Goal: Use online tool/utility: Use online tool/utility

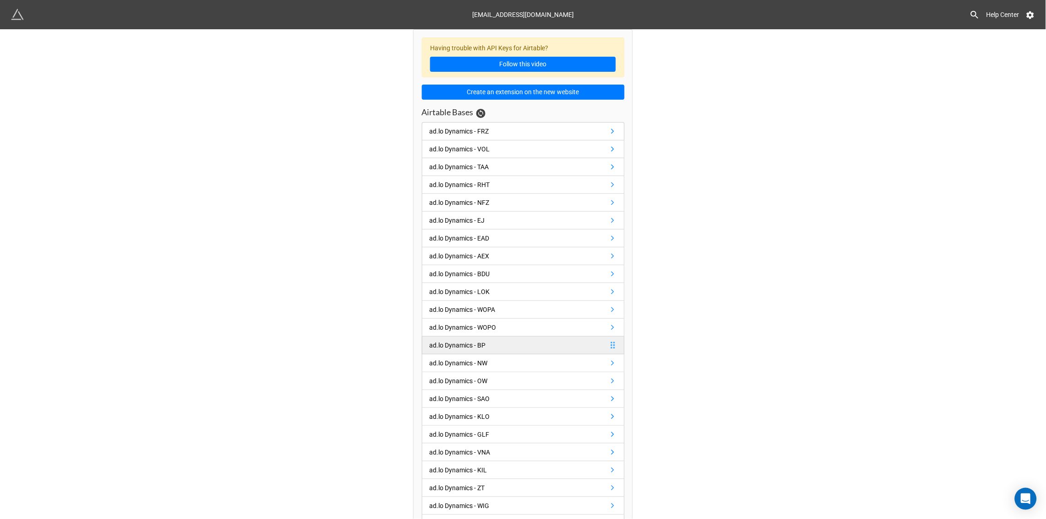
click at [461, 348] on div "ad.lo Dynamics - BP" at bounding box center [457, 345] width 56 height 10
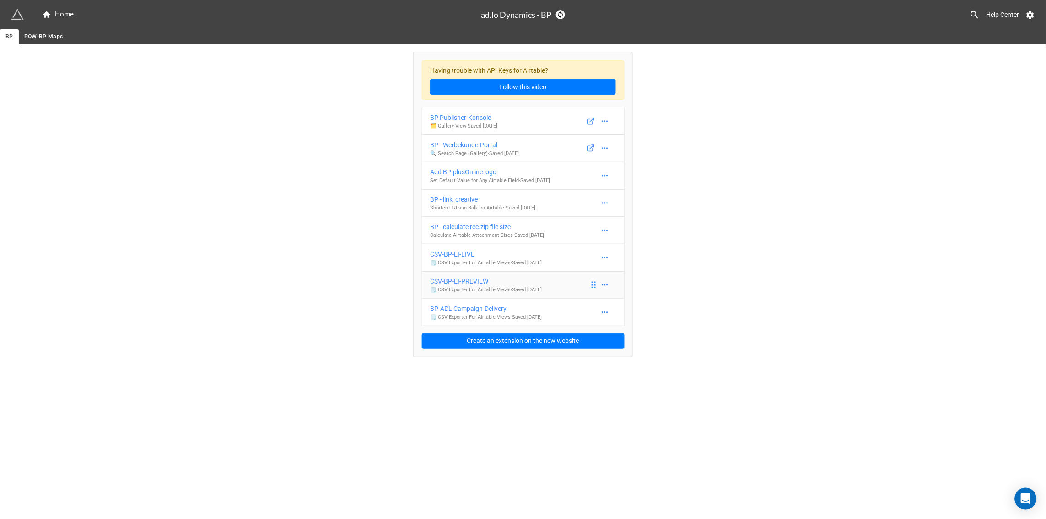
click at [464, 284] on div "CSV-BP-EI-PREVIEW" at bounding box center [486, 281] width 112 height 10
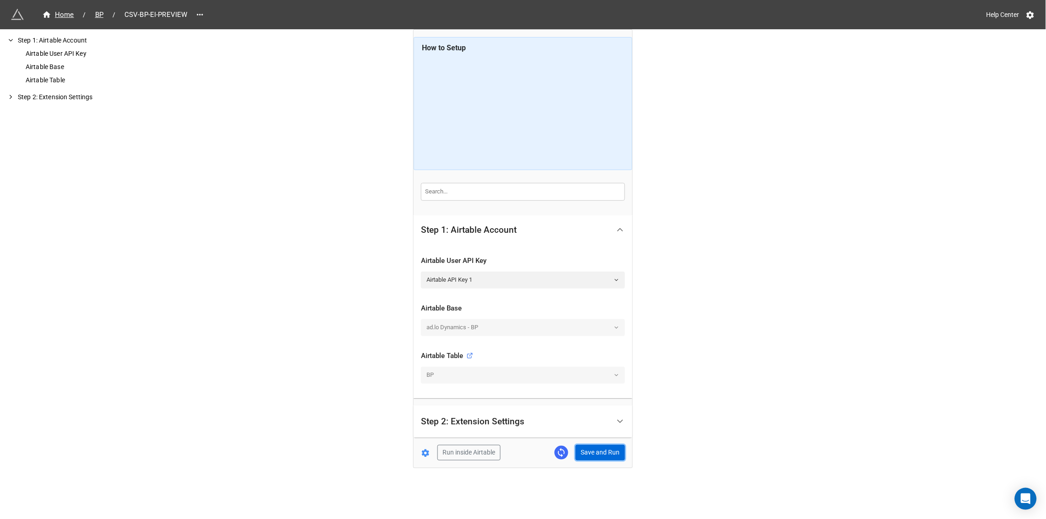
click at [587, 450] on button "Save and Run" at bounding box center [599, 453] width 49 height 16
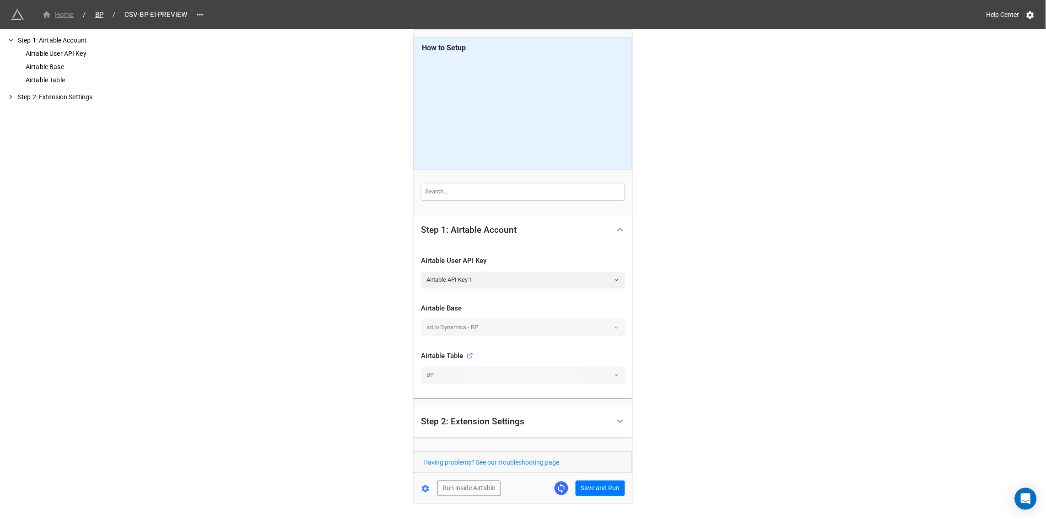
click at [69, 15] on div "Home" at bounding box center [58, 15] width 32 height 11
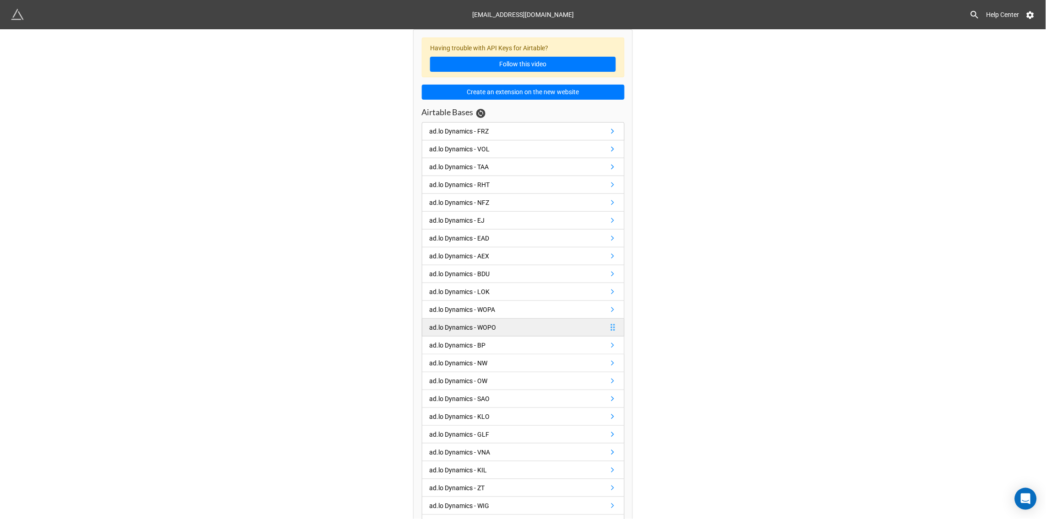
click at [457, 329] on div "ad.lo Dynamics - WOPO" at bounding box center [462, 327] width 67 height 10
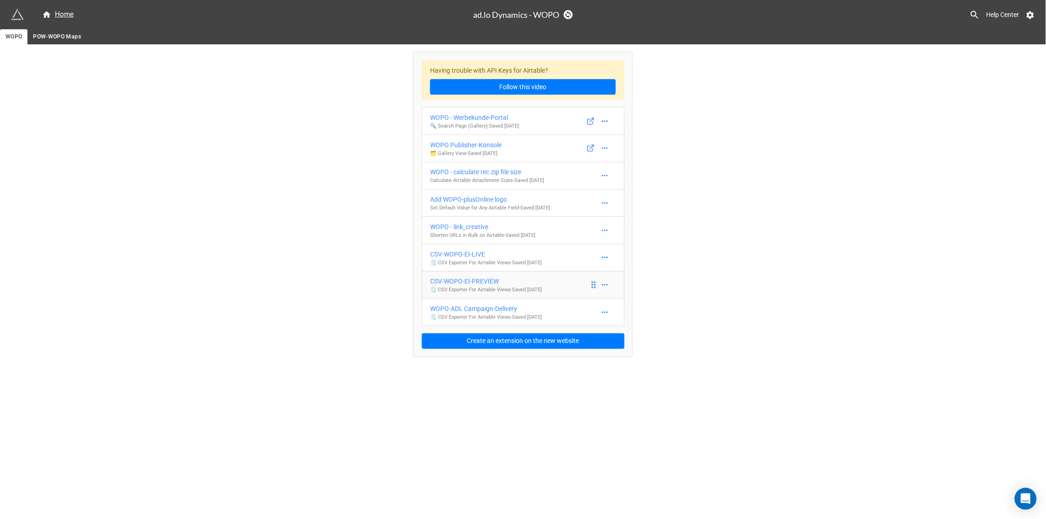
click at [477, 286] on div "CSV-WOPO-EI-PREVIEW" at bounding box center [486, 281] width 112 height 10
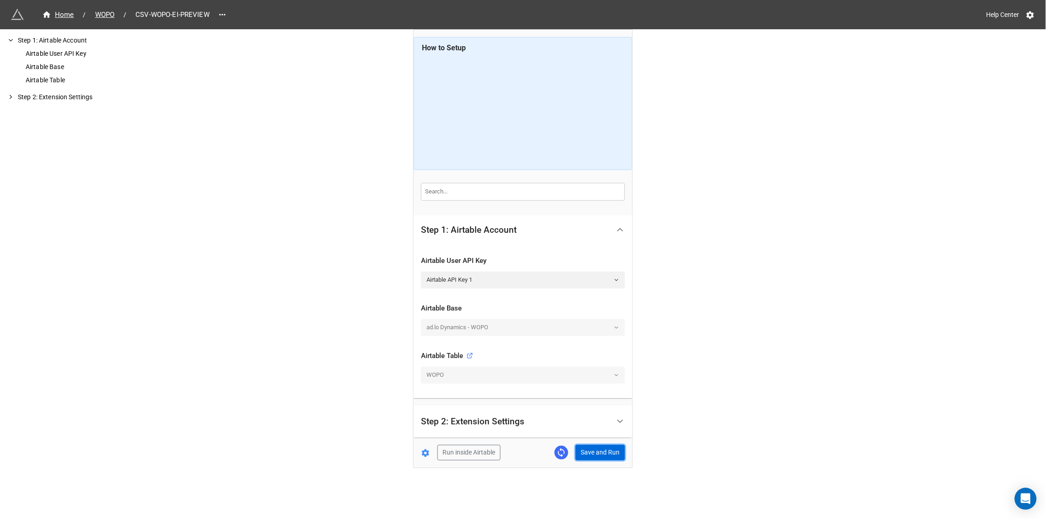
click at [601, 448] on button "Save and Run" at bounding box center [599, 453] width 49 height 16
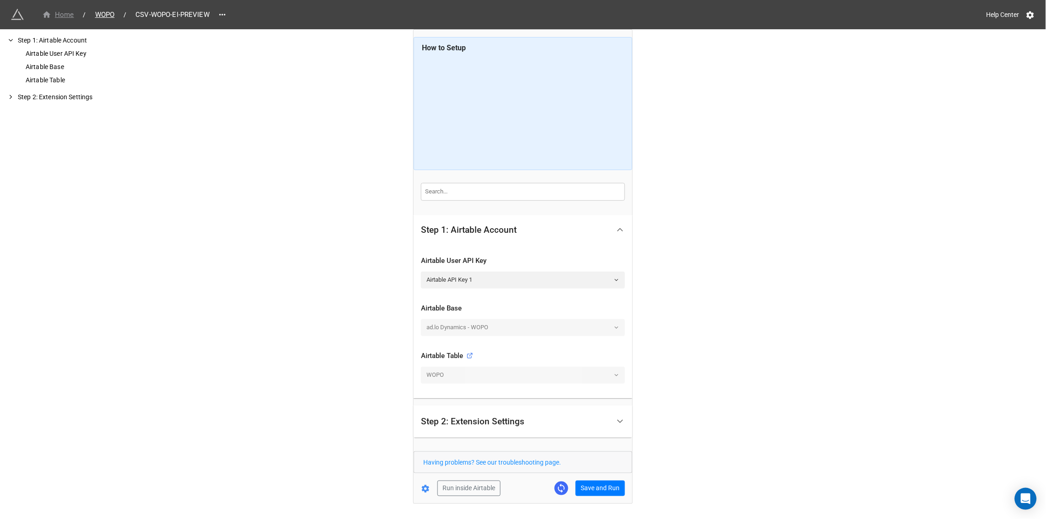
click at [65, 15] on div "Home" at bounding box center [58, 15] width 32 height 11
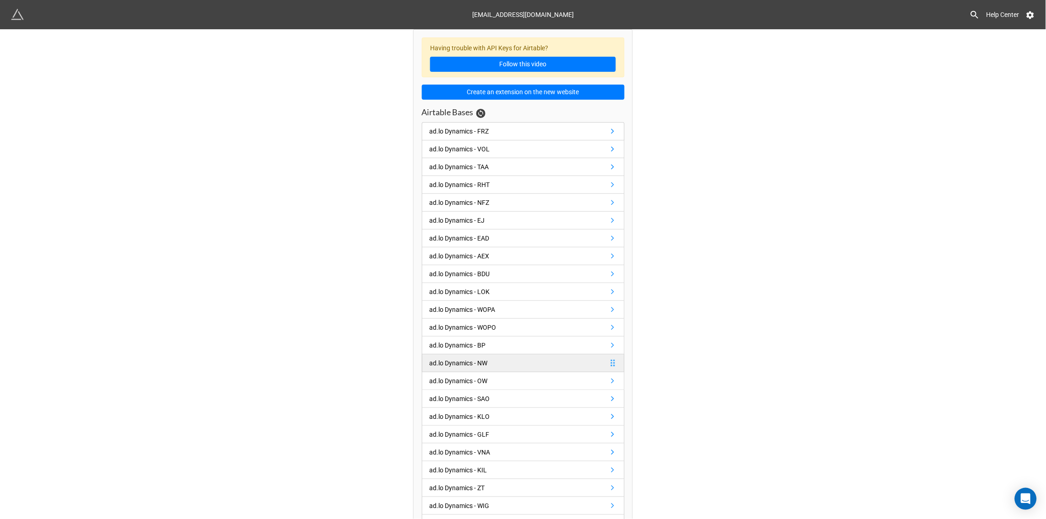
click at [466, 364] on div "ad.lo Dynamics - NW" at bounding box center [458, 363] width 58 height 10
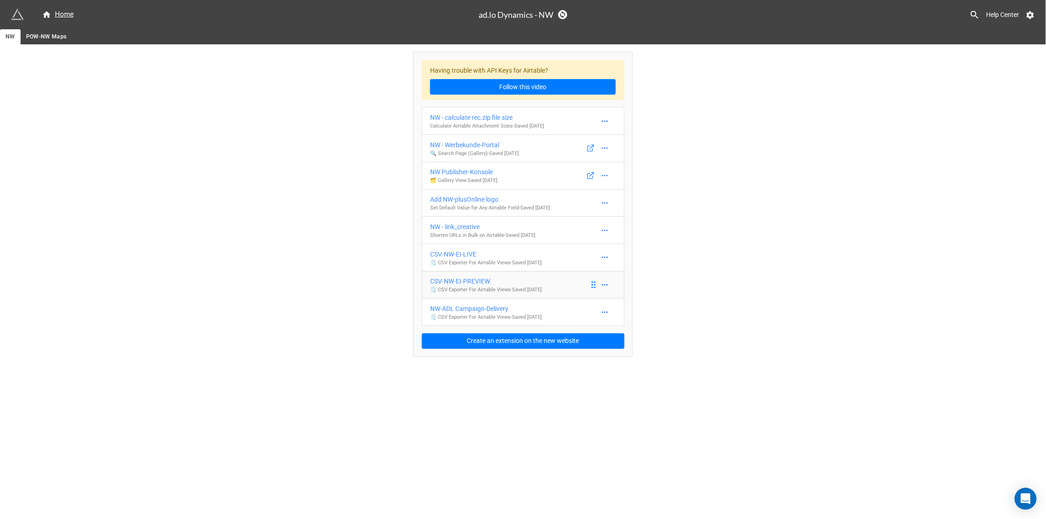
click at [478, 286] on div "CSV-NW-EI-PREVIEW" at bounding box center [486, 281] width 112 height 10
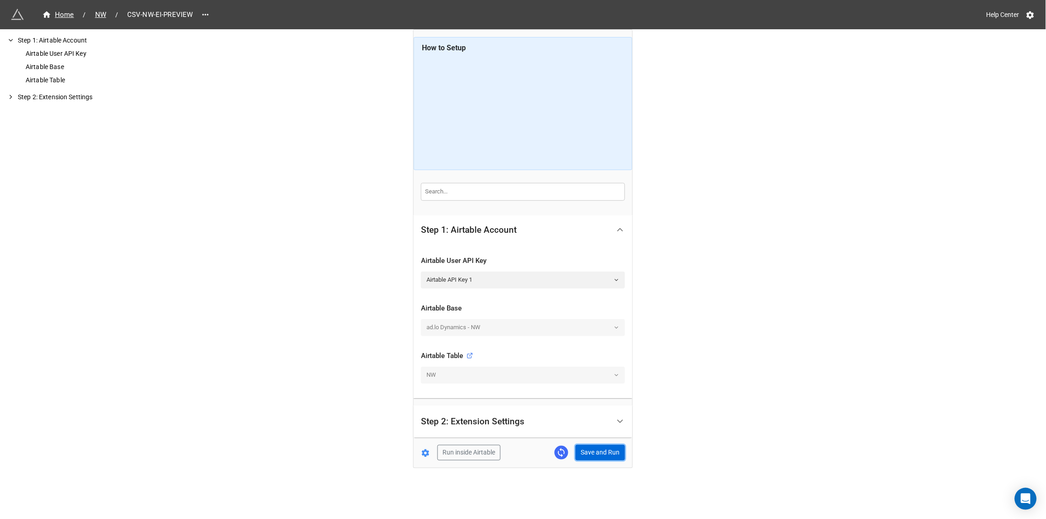
click at [599, 456] on button "Save and Run" at bounding box center [599, 453] width 49 height 16
